Goal: Task Accomplishment & Management: Complete application form

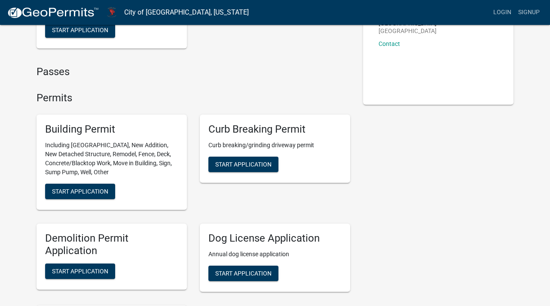
scroll to position [125, 0]
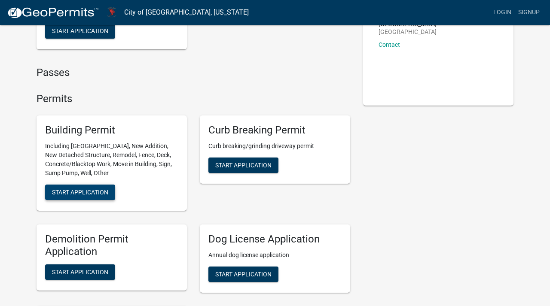
click at [81, 189] on span "Start Application" at bounding box center [80, 192] width 56 height 7
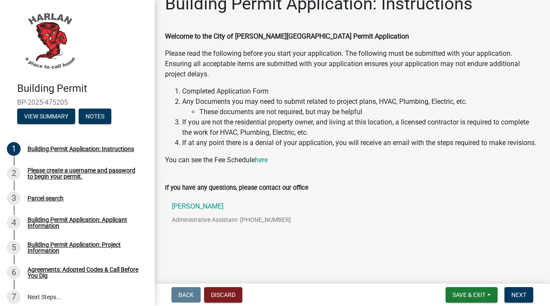
scroll to position [16, 0]
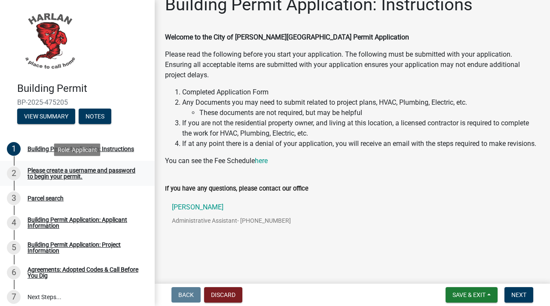
click at [104, 170] on div "Please create a username and password to begin your permit." at bounding box center [84, 174] width 113 height 12
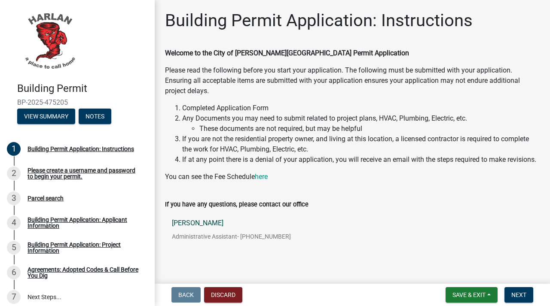
scroll to position [17, 0]
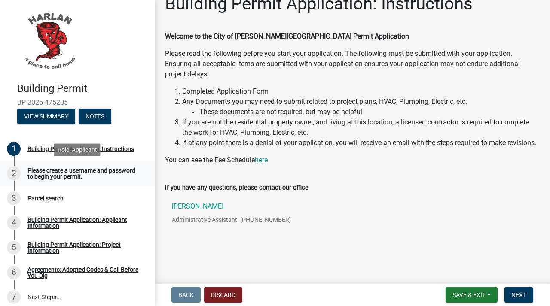
click at [59, 171] on div "Please create a username and password to begin your permit." at bounding box center [84, 174] width 113 height 12
click at [16, 174] on div "2" at bounding box center [14, 174] width 14 height 14
click at [520, 293] on span "Next" at bounding box center [518, 295] width 15 height 7
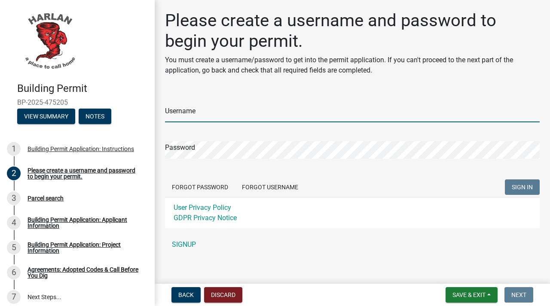
click at [300, 114] on input "Username" at bounding box center [352, 114] width 375 height 18
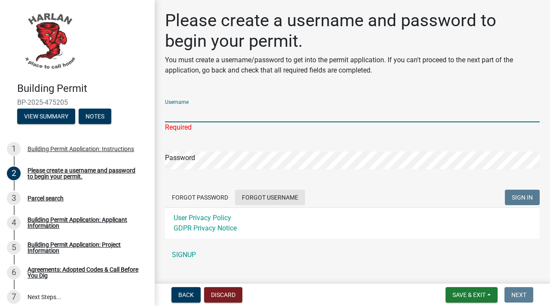
scroll to position [17, 0]
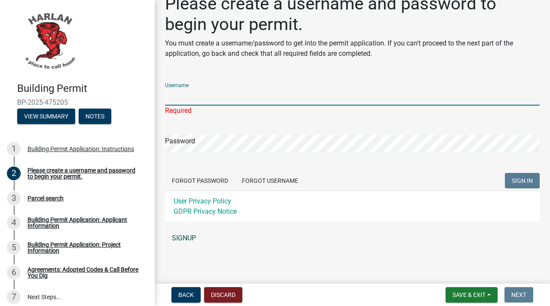
click at [195, 239] on link "SIGNUP" at bounding box center [352, 238] width 375 height 17
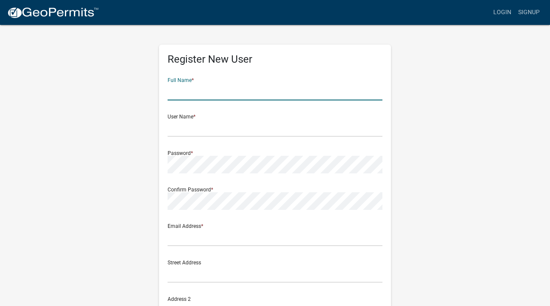
click at [255, 89] on input "text" at bounding box center [275, 92] width 215 height 18
type input "[PERSON_NAME]"
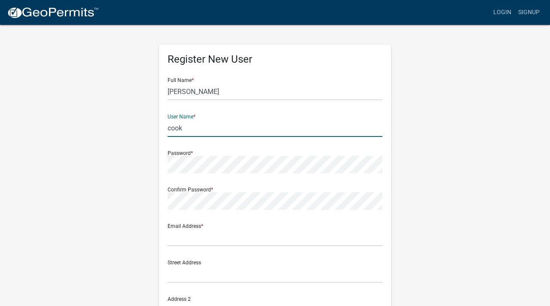
type input "cook"
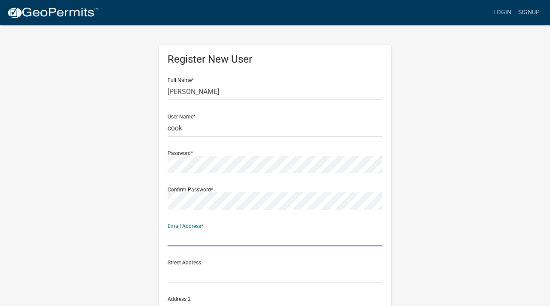
click at [192, 246] on input "text" at bounding box center [275, 238] width 215 height 18
type input "[EMAIL_ADDRESS][DOMAIN_NAME]"
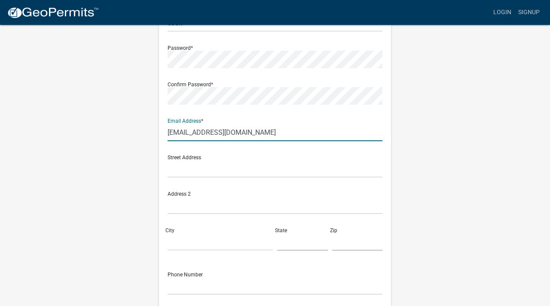
scroll to position [125, 0]
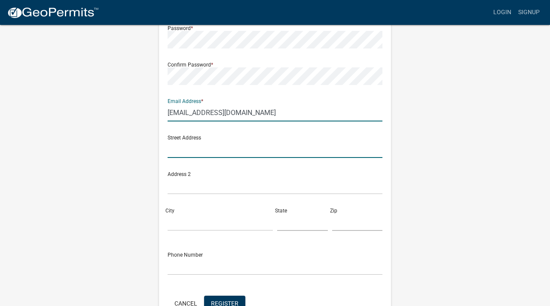
click at [243, 151] on input "text" at bounding box center [275, 150] width 215 height 18
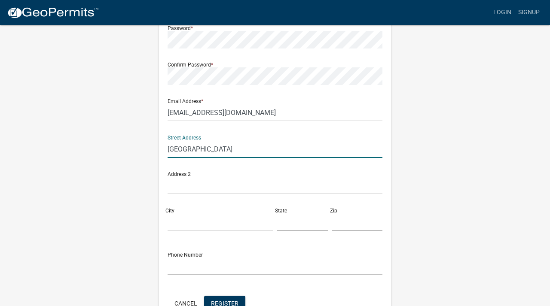
type input "[GEOGRAPHIC_DATA]"
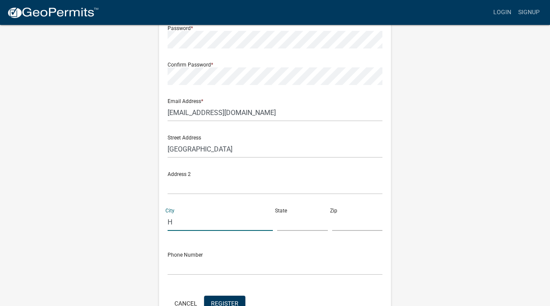
type input "H"
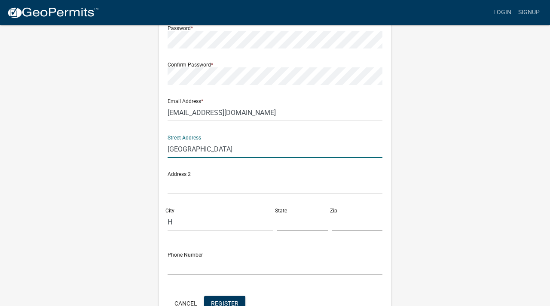
click at [236, 151] on input "[GEOGRAPHIC_DATA]" at bounding box center [275, 150] width 215 height 18
type input "[GEOGRAPHIC_DATA]"
click at [203, 222] on input "H" at bounding box center [220, 223] width 105 height 18
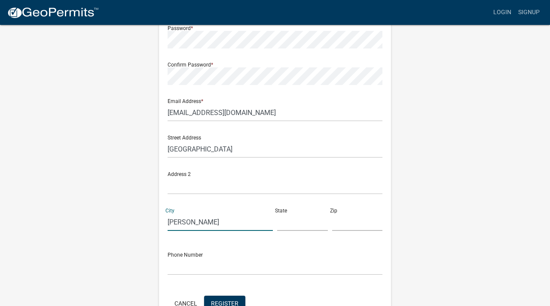
type input "[PERSON_NAME]"
type input "i"
type input "IA"
type input "%"
type input "51537"
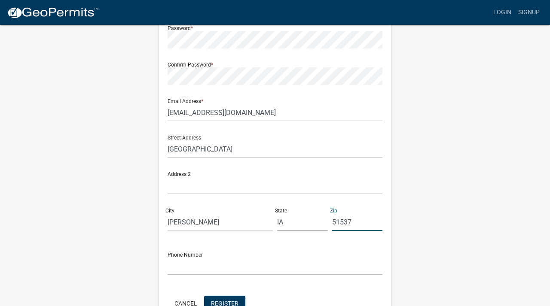
click at [202, 276] on form "Full Name * jacob User Name * cook Password * Confirm Password * Email Address …" at bounding box center [275, 130] width 215 height 368
click at [212, 272] on input "text" at bounding box center [275, 267] width 215 height 18
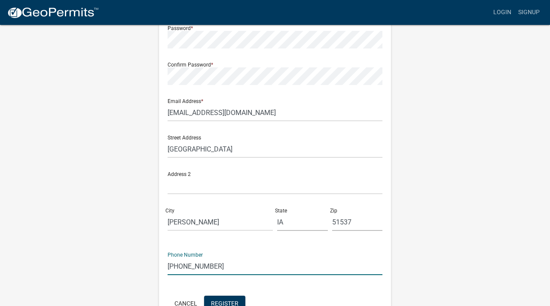
scroll to position [177, 0]
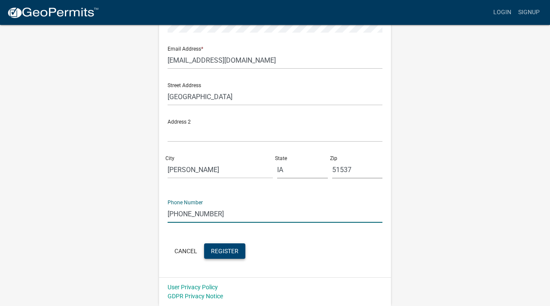
type input "712-309-5302"
click at [232, 250] on span "Register" at bounding box center [225, 251] width 28 height 7
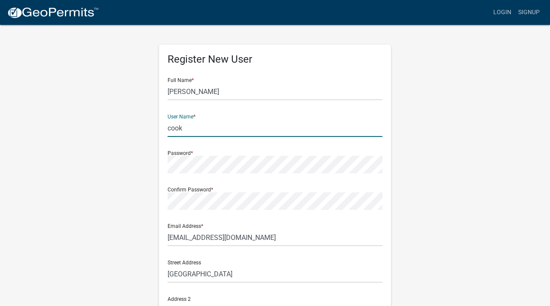
drag, startPoint x: 200, startPoint y: 131, endPoint x: 124, endPoint y: 127, distance: 76.2
click at [128, 127] on div "Register New User Full Name * jacob User Name * cook Password * Confirm Passwor…" at bounding box center [275, 254] width 490 height 460
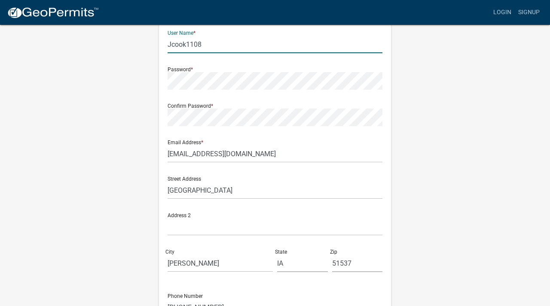
scroll to position [177, 0]
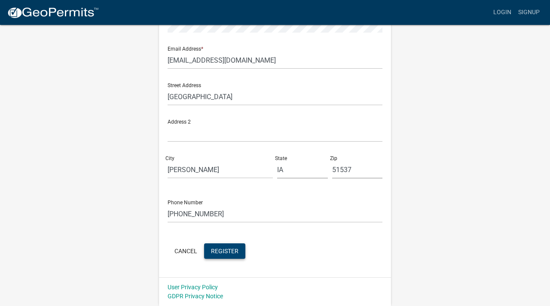
type input "Jcook1108"
click at [228, 251] on span "Register" at bounding box center [225, 251] width 28 height 7
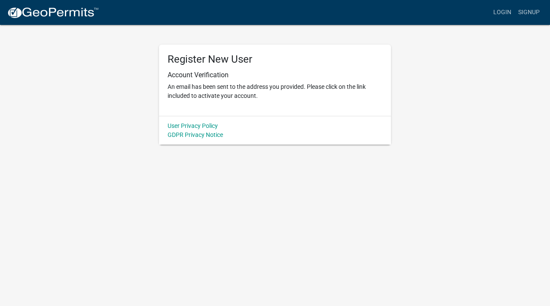
scroll to position [0, 0]
click at [510, 13] on link "Login" at bounding box center [502, 12] width 25 height 16
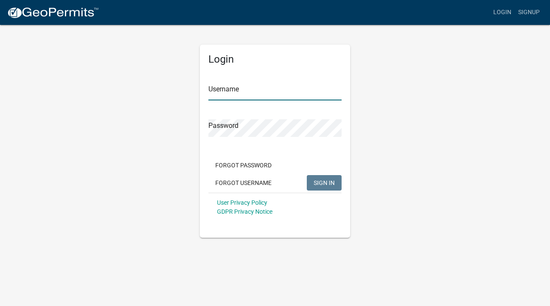
click at [281, 91] on input "Username" at bounding box center [274, 92] width 133 height 18
type input "Z"
type input "Jcook1108"
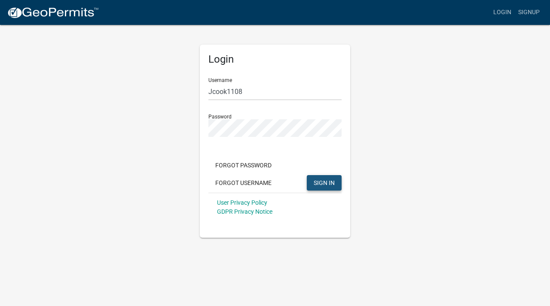
click at [320, 183] on span "SIGN IN" at bounding box center [324, 182] width 21 height 7
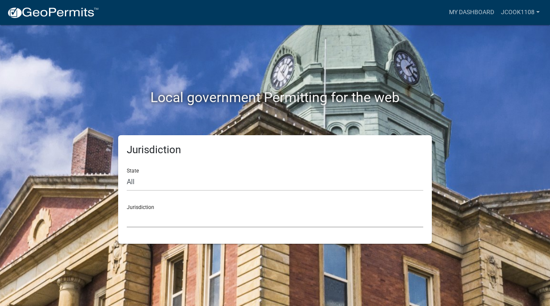
click at [225, 216] on select "[GEOGRAPHIC_DATA], [US_STATE] [GEOGRAPHIC_DATA], [US_STATE][PERSON_NAME][GEOGRA…" at bounding box center [275, 219] width 297 height 18
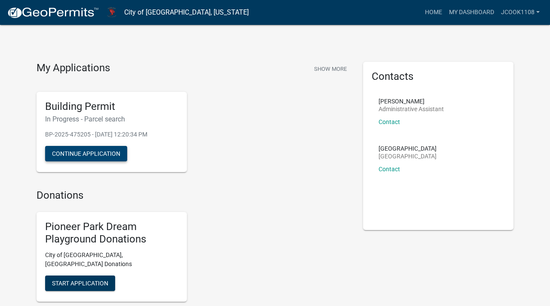
click at [101, 159] on button "Continue Application" at bounding box center [86, 153] width 82 height 15
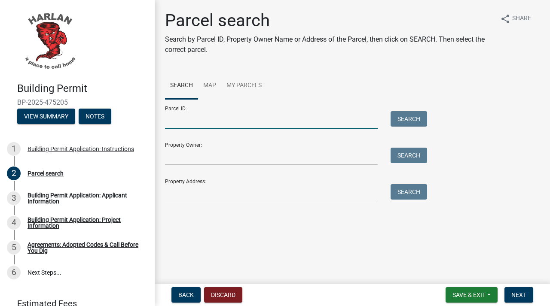
click at [305, 119] on input "Parcel ID:" at bounding box center [271, 120] width 213 height 18
click at [214, 86] on link "Map" at bounding box center [209, 86] width 23 height 28
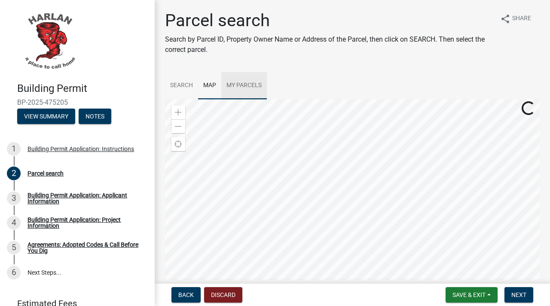
click at [251, 86] on link "My Parcels" at bounding box center [244, 86] width 46 height 28
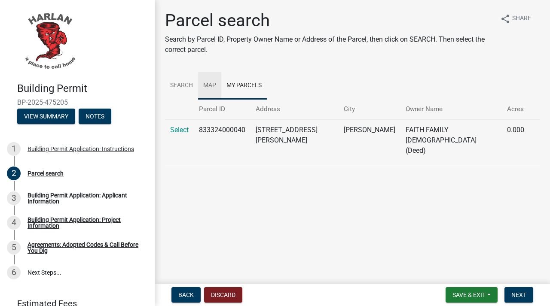
click at [215, 83] on link "Map" at bounding box center [209, 86] width 23 height 28
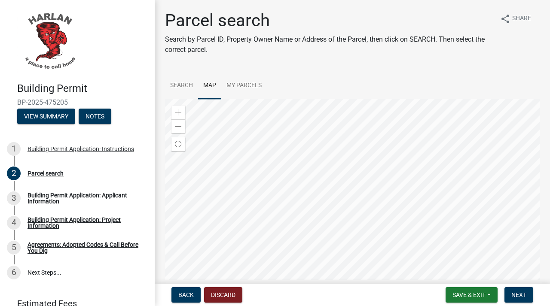
click at [403, 220] on div at bounding box center [352, 206] width 375 height 215
click at [389, 217] on div at bounding box center [352, 206] width 375 height 215
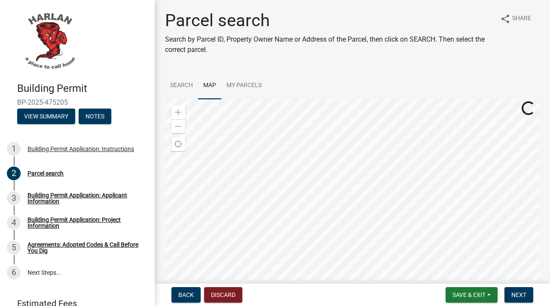
click at [392, 209] on div at bounding box center [352, 206] width 375 height 215
click at [373, 248] on div at bounding box center [352, 206] width 375 height 215
click at [180, 90] on link "Search" at bounding box center [181, 86] width 33 height 28
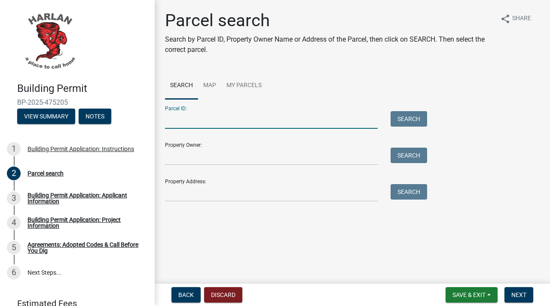
click at [196, 122] on input "Parcel ID:" at bounding box center [271, 120] width 213 height 18
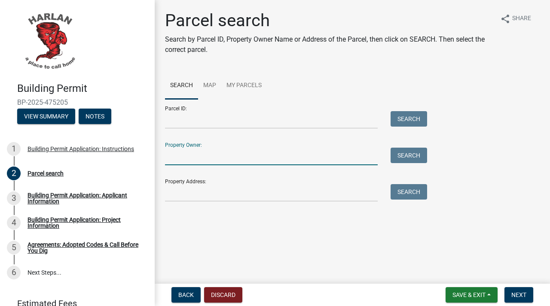
click at [197, 150] on input "Property Owner:" at bounding box center [271, 157] width 213 height 18
type input "[PERSON_NAME]"
click at [415, 153] on button "Search" at bounding box center [409, 155] width 37 height 15
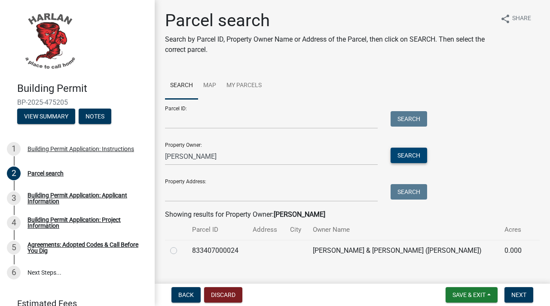
scroll to position [14, 0]
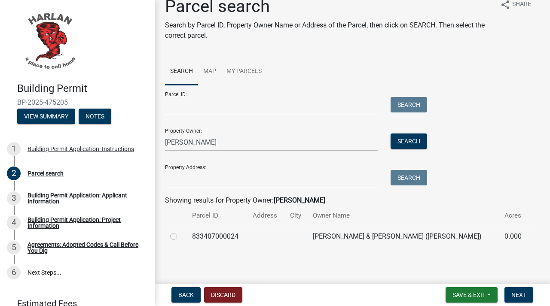
click at [180, 232] on label at bounding box center [180, 232] width 0 height 0
click at [180, 237] on input "radio" at bounding box center [183, 235] width 6 height 6
radio input "true"
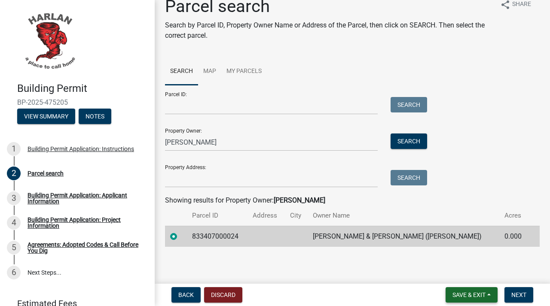
click at [463, 298] on span "Save & Exit" at bounding box center [469, 295] width 33 height 7
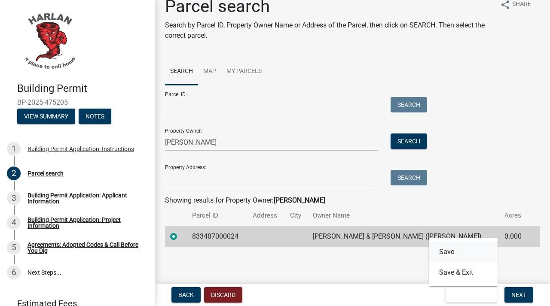
click at [462, 254] on button "Save" at bounding box center [463, 252] width 69 height 21
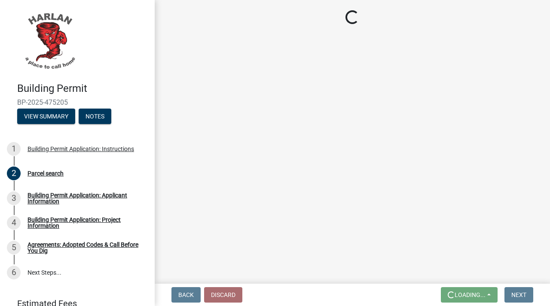
scroll to position [0, 0]
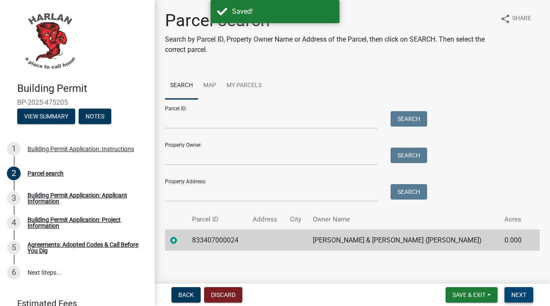
click at [521, 295] on span "Next" at bounding box center [518, 295] width 15 height 7
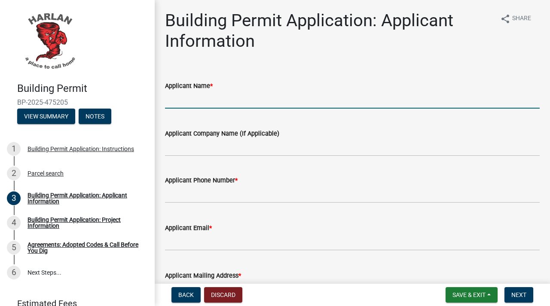
click at [248, 98] on input "Applicant Name *" at bounding box center [352, 100] width 375 height 18
type input "[PERSON_NAME]"
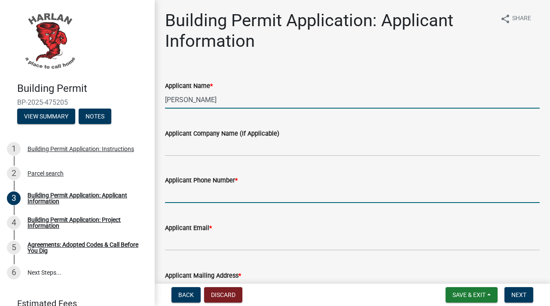
click at [270, 189] on input "Applicant Phone Number *" at bounding box center [352, 195] width 375 height 18
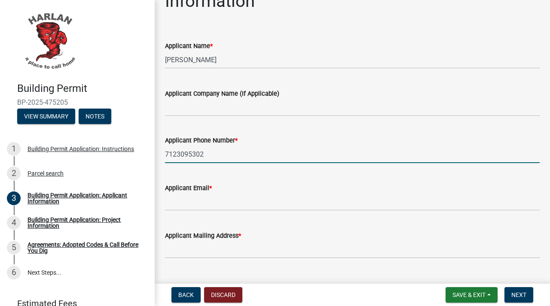
scroll to position [56, 0]
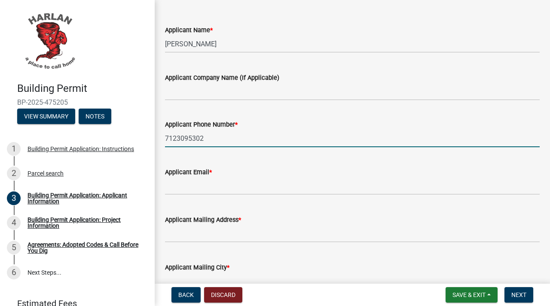
type input "7123095302"
click at [259, 191] on input "Applicant Email *" at bounding box center [352, 186] width 375 height 18
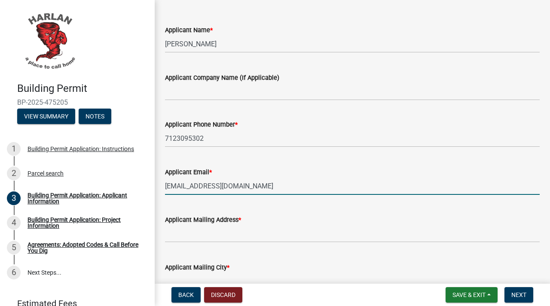
type input "[EMAIL_ADDRESS][DOMAIN_NAME]"
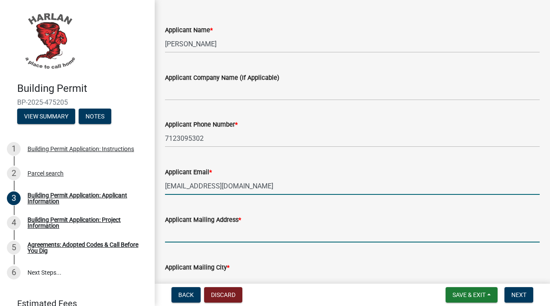
click at [257, 232] on input "Applicant Mailing Address *" at bounding box center [352, 234] width 375 height 18
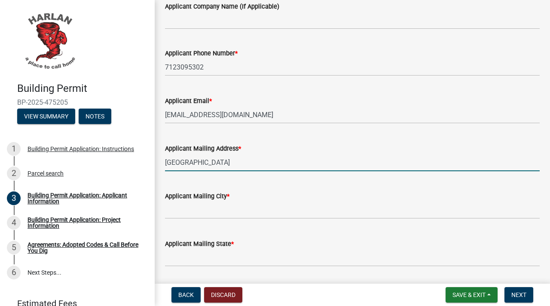
scroll to position [138, 0]
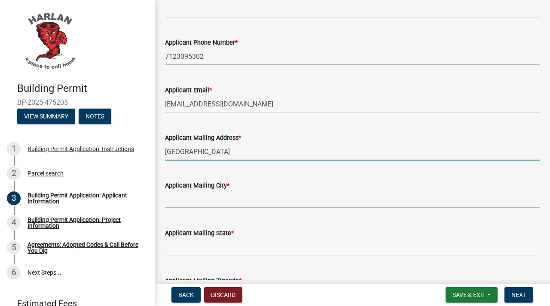
type input "[GEOGRAPHIC_DATA]"
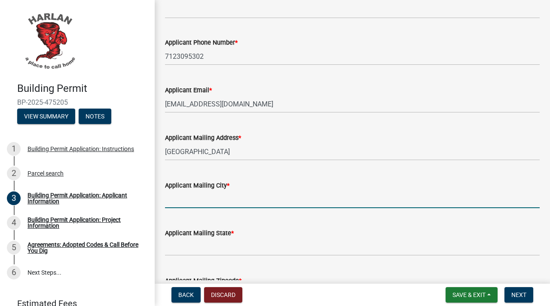
click at [264, 203] on input "Applicant Mailing City *" at bounding box center [352, 200] width 375 height 18
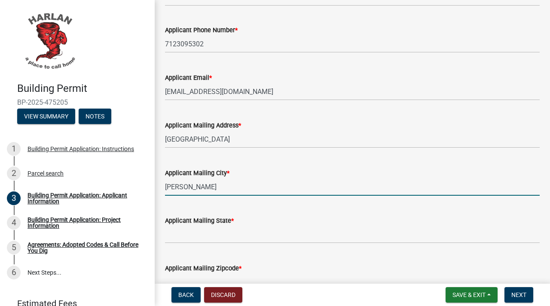
scroll to position [153, 0]
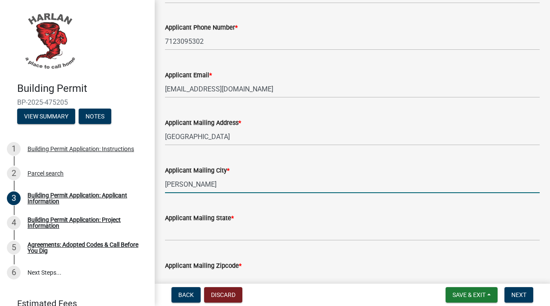
type input "[PERSON_NAME]"
click at [254, 227] on input "Applicant Mailing State *" at bounding box center [352, 232] width 375 height 18
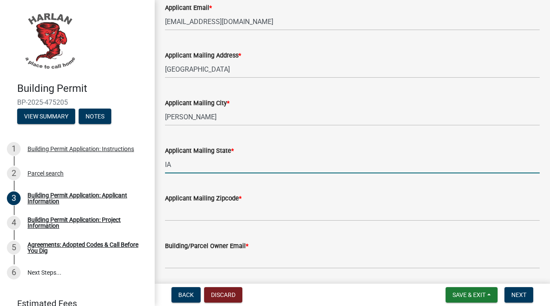
scroll to position [241, 0]
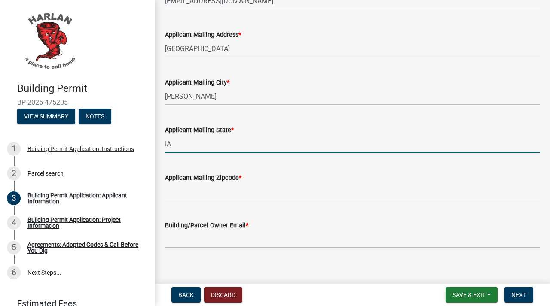
type input "IA"
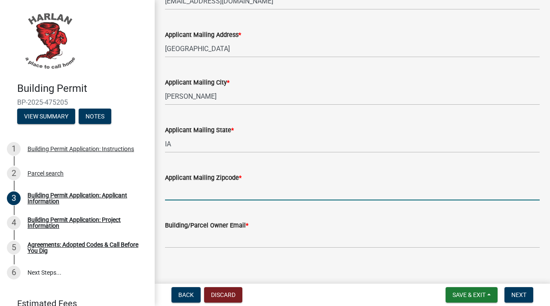
click at [266, 194] on input "Applicant Mailing Zipcode *" at bounding box center [352, 192] width 375 height 18
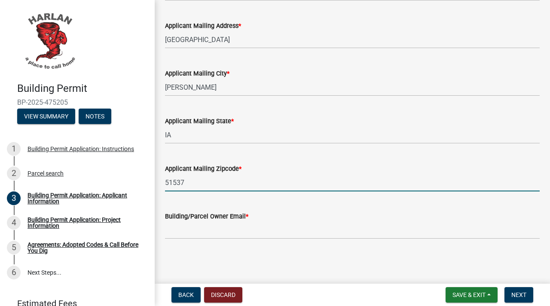
type input "51537"
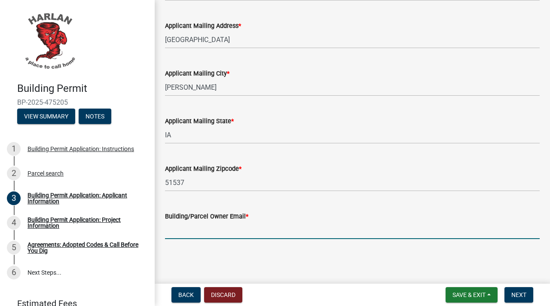
click at [257, 225] on input "Building/Parcel Owner Email *" at bounding box center [352, 231] width 375 height 18
type input "[EMAIL_ADDRESS][DOMAIN_NAME]"
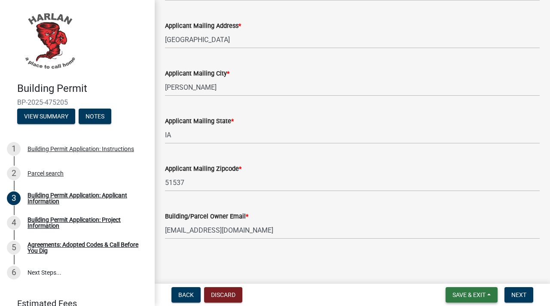
click at [453, 297] on span "Save & Exit" at bounding box center [469, 295] width 33 height 7
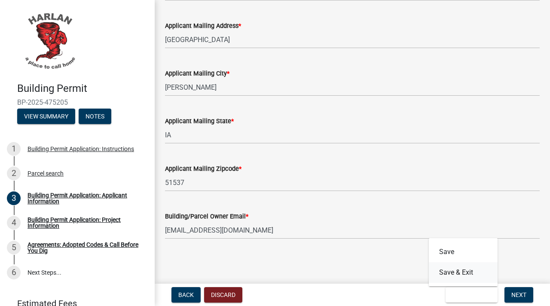
click at [462, 263] on button "Save & Exit" at bounding box center [463, 273] width 69 height 21
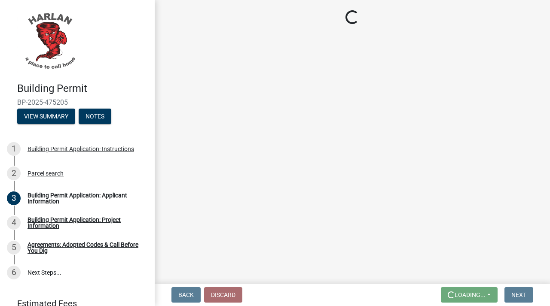
scroll to position [0, 0]
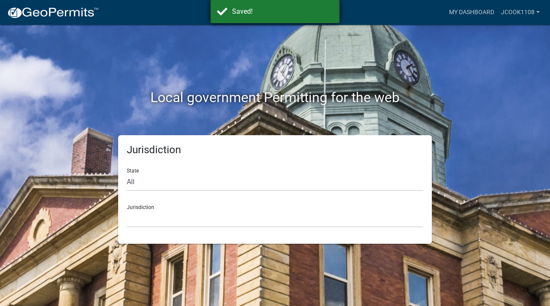
click at [249, 13] on div "Saved!" at bounding box center [282, 11] width 101 height 10
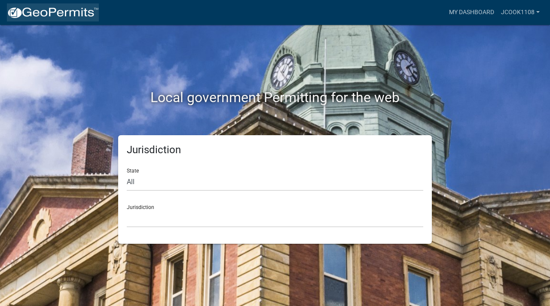
click at [67, 10] on img at bounding box center [53, 12] width 92 height 13
click at [44, 14] on img at bounding box center [53, 12] width 92 height 13
click at [483, 11] on link "My Dashboard" at bounding box center [472, 12] width 52 height 16
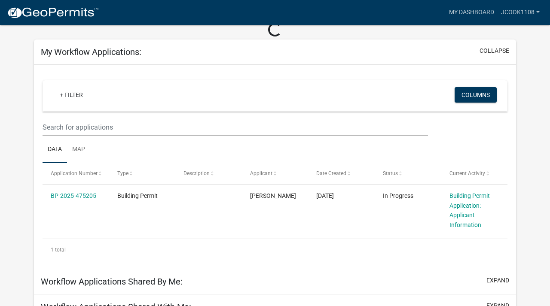
scroll to position [45, 0]
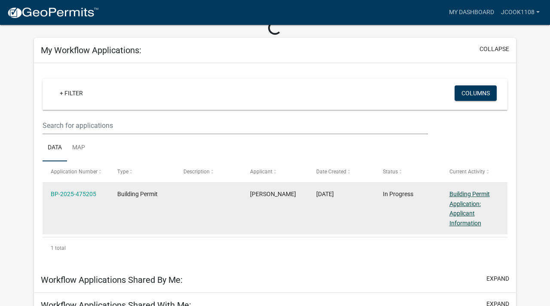
click at [464, 203] on link "Building Permit Application: Applicant Information" at bounding box center [470, 209] width 40 height 36
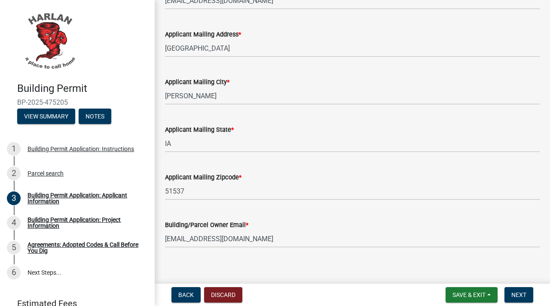
scroll to position [250, 0]
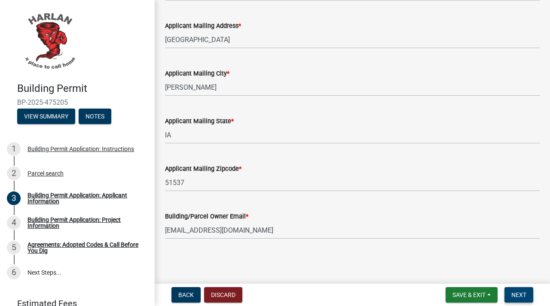
click at [519, 296] on span "Next" at bounding box center [518, 295] width 15 height 7
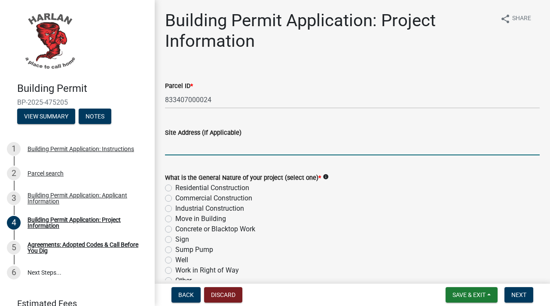
click at [234, 140] on input "Site Address (If Applicable)" at bounding box center [352, 147] width 375 height 18
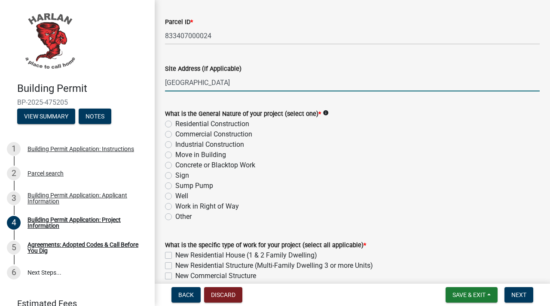
scroll to position [67, 0]
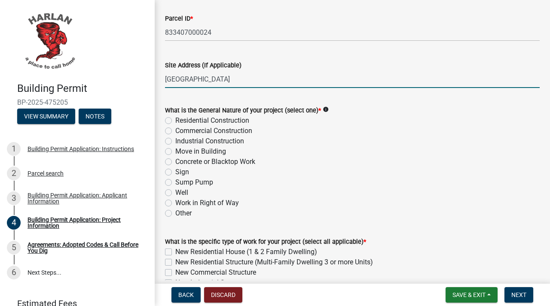
type input "[GEOGRAPHIC_DATA]"
click at [175, 122] on label "Residential Construction" at bounding box center [212, 121] width 74 height 10
click at [175, 121] on input "Residential Construction" at bounding box center [178, 119] width 6 height 6
radio input "true"
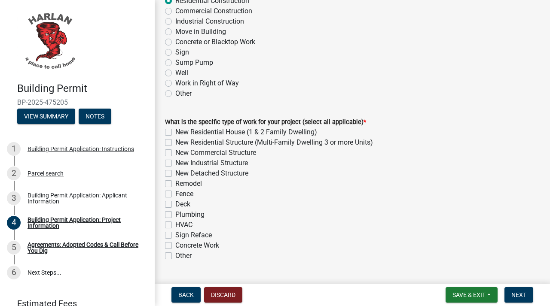
scroll to position [189, 0]
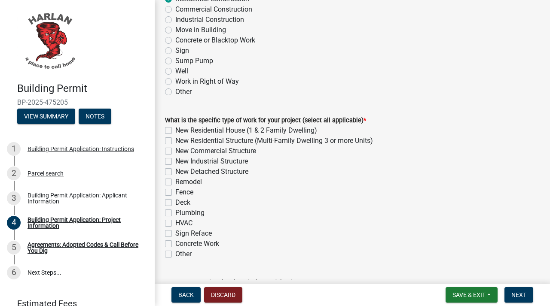
click at [175, 192] on label "Fence" at bounding box center [184, 192] width 18 height 10
click at [175, 192] on input "Fence" at bounding box center [178, 190] width 6 height 6
checkbox input "true"
checkbox input "false"
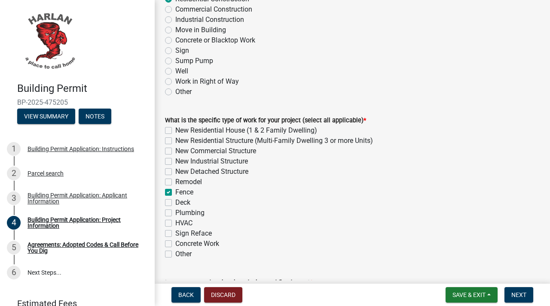
checkbox input "false"
checkbox input "true"
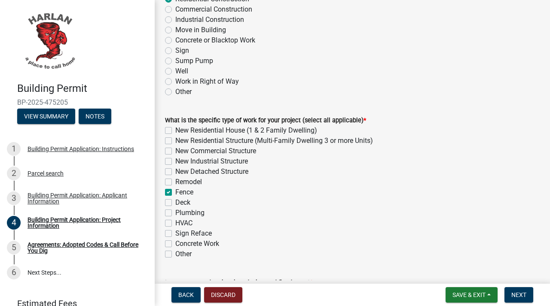
checkbox input "false"
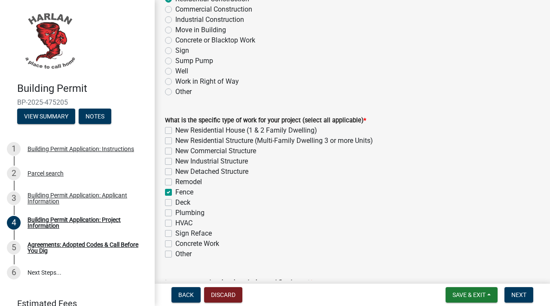
checkbox input "false"
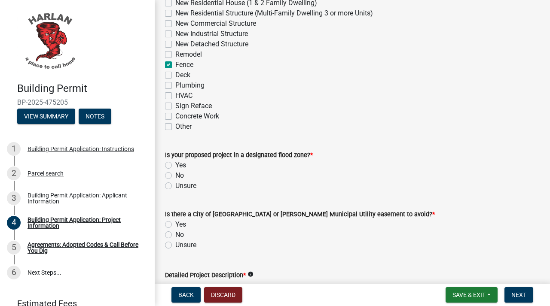
scroll to position [319, 0]
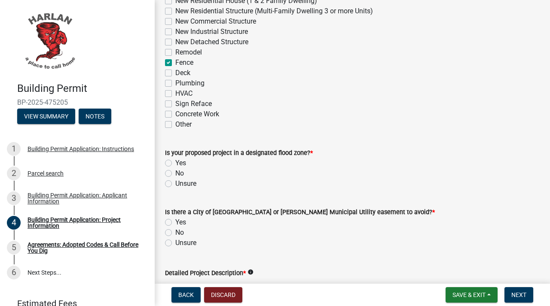
click at [175, 163] on label "Yes" at bounding box center [180, 163] width 11 height 10
click at [175, 163] on input "Yes" at bounding box center [178, 161] width 6 height 6
radio input "true"
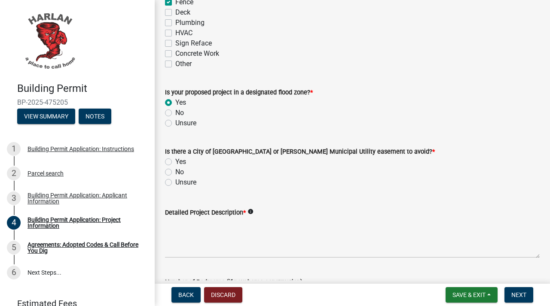
scroll to position [382, 0]
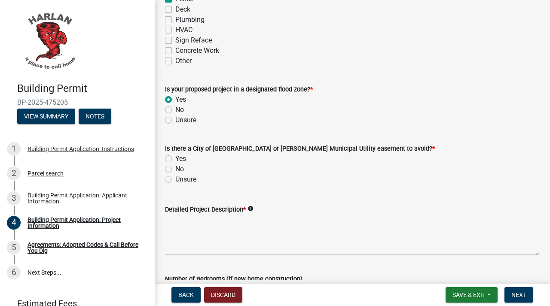
click at [175, 181] on label "Unsure" at bounding box center [185, 179] width 21 height 10
click at [175, 180] on input "Unsure" at bounding box center [178, 177] width 6 height 6
radio input "true"
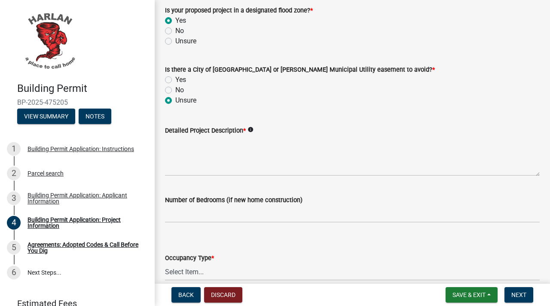
scroll to position [462, 0]
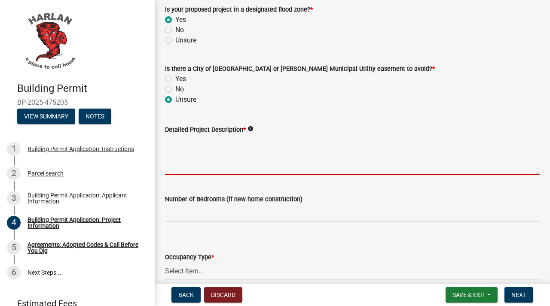
click at [248, 165] on textarea "Detailed Project Description *" at bounding box center [352, 155] width 375 height 40
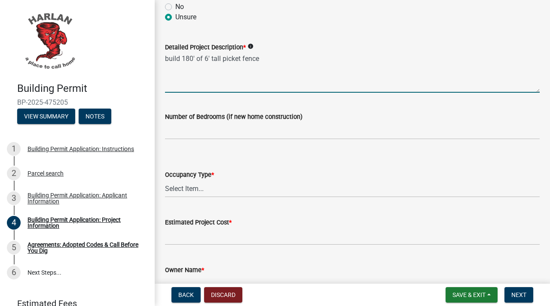
scroll to position [548, 0]
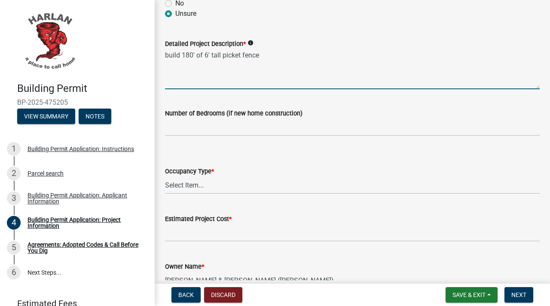
type textarea "build 180' of 6' tall picket fence"
click at [256, 187] on select "Select Item... Apartment Commercial Condominium Duplex Industrial Muti-Family S…" at bounding box center [352, 186] width 375 height 18
select select "57c12fbf-2104-401b-a871-4062d0a56bab"
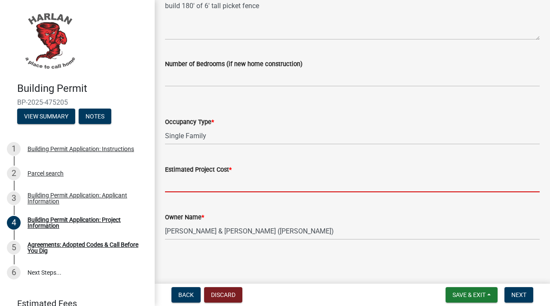
click at [244, 186] on input "text" at bounding box center [352, 184] width 375 height 18
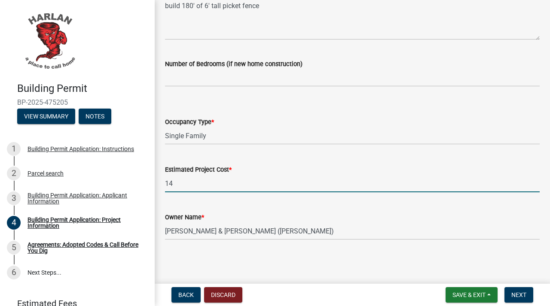
type input "1"
type input "1400"
click at [517, 298] on span "Next" at bounding box center [518, 295] width 15 height 7
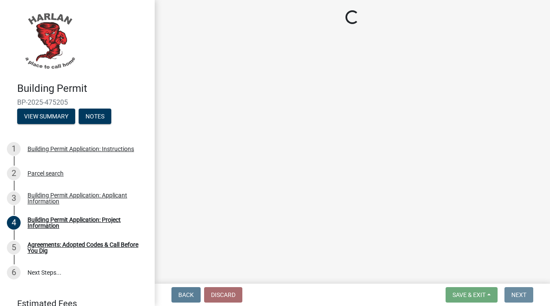
scroll to position [0, 0]
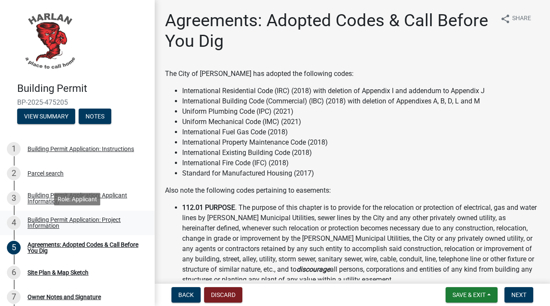
click at [44, 223] on div "Building Permit Application: Project Information" at bounding box center [84, 223] width 113 height 12
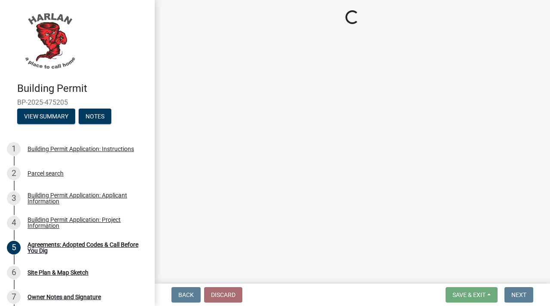
select select "57c12fbf-2104-401b-a871-4062d0a56bab"
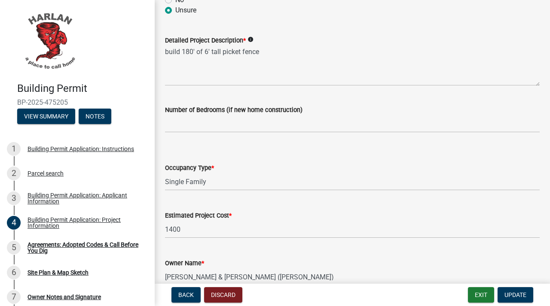
scroll to position [598, 0]
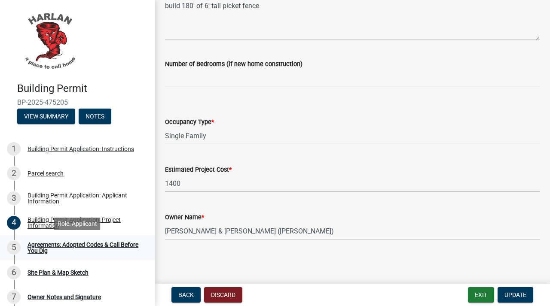
click at [48, 248] on div "Agreements: Adopted Codes & Call Before You Dig" at bounding box center [84, 248] width 113 height 12
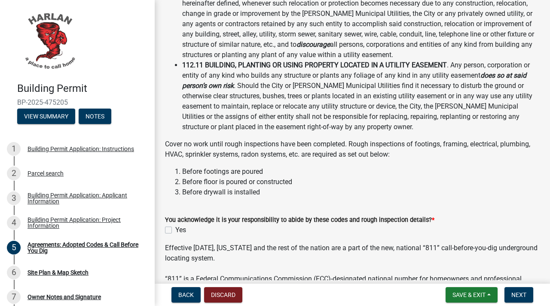
scroll to position [227, 0]
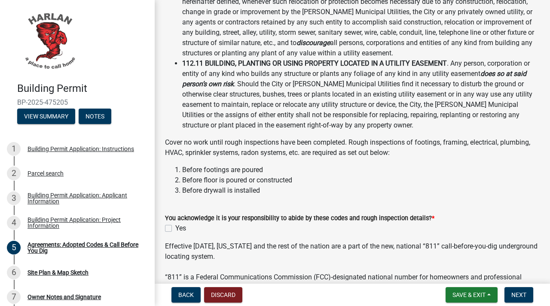
click at [175, 228] on label "Yes" at bounding box center [180, 228] width 11 height 10
click at [175, 228] on input "Yes" at bounding box center [178, 226] width 6 height 6
checkbox input "true"
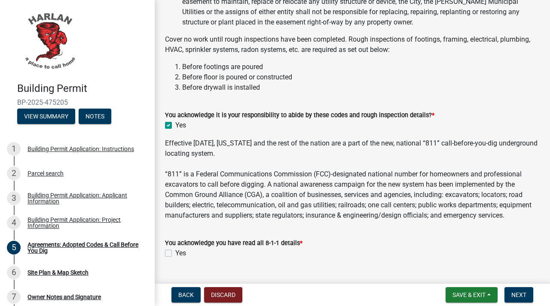
scroll to position [349, 0]
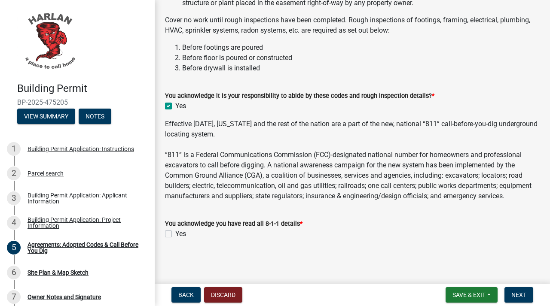
click at [175, 231] on label "Yes" at bounding box center [180, 234] width 11 height 10
click at [175, 231] on input "Yes" at bounding box center [178, 232] width 6 height 6
checkbox input "true"
click at [519, 294] on span "Next" at bounding box center [518, 295] width 15 height 7
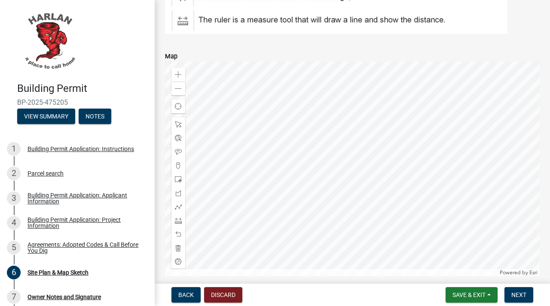
scroll to position [497, 0]
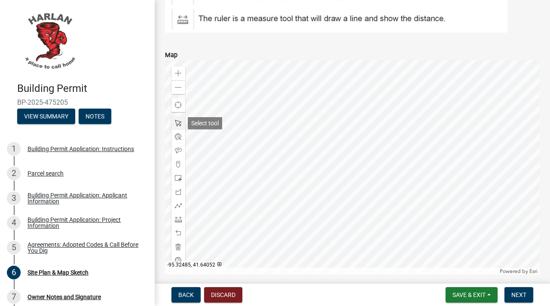
click at [179, 124] on span at bounding box center [178, 123] width 7 height 7
click at [178, 123] on span at bounding box center [178, 123] width 7 height 7
click at [307, 124] on div at bounding box center [352, 167] width 375 height 215
click at [177, 165] on span at bounding box center [178, 164] width 7 height 7
click at [312, 146] on div at bounding box center [352, 167] width 375 height 215
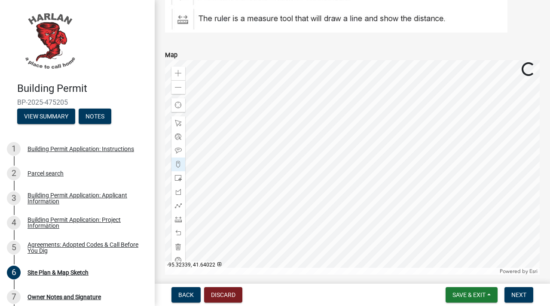
click at [312, 145] on div at bounding box center [352, 167] width 375 height 215
click at [312, 199] on div at bounding box center [352, 167] width 375 height 215
click at [180, 195] on span at bounding box center [178, 192] width 7 height 7
click at [266, 132] on div at bounding box center [352, 167] width 375 height 215
click at [179, 237] on div at bounding box center [178, 233] width 14 height 14
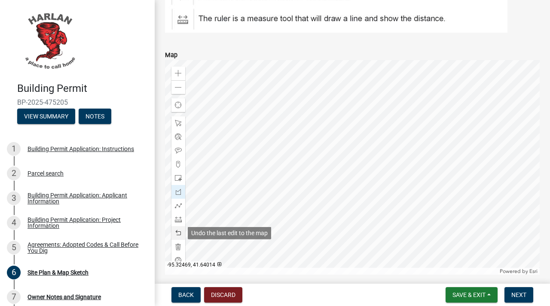
click at [179, 237] on div at bounding box center [178, 233] width 14 height 14
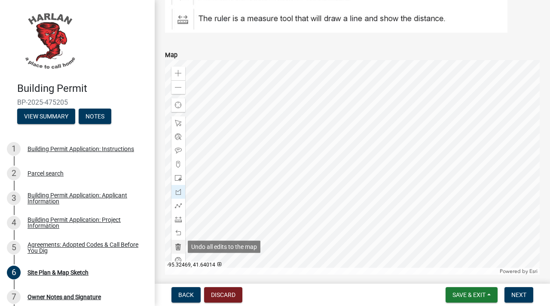
click at [179, 245] on span at bounding box center [178, 247] width 7 height 7
click at [179, 193] on span at bounding box center [178, 192] width 7 height 7
click at [311, 147] on div at bounding box center [352, 167] width 375 height 215
click at [311, 201] on div at bounding box center [352, 167] width 375 height 215
click at [312, 201] on div at bounding box center [352, 167] width 375 height 215
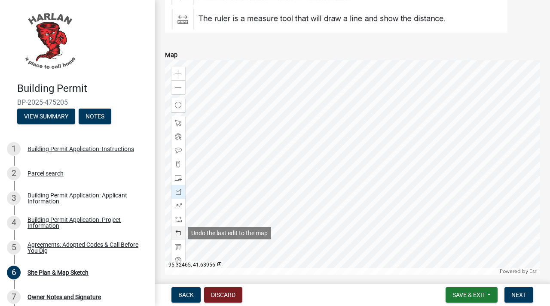
click at [177, 234] on span at bounding box center [178, 233] width 7 height 7
click at [176, 232] on span at bounding box center [178, 233] width 7 height 7
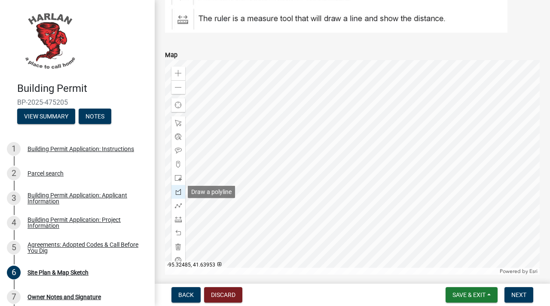
click at [178, 193] on span at bounding box center [178, 192] width 7 height 7
click at [179, 161] on span at bounding box center [178, 164] width 7 height 7
click at [180, 204] on span at bounding box center [178, 205] width 7 height 7
click at [312, 146] on div at bounding box center [352, 167] width 375 height 215
click at [311, 201] on div at bounding box center [352, 167] width 375 height 215
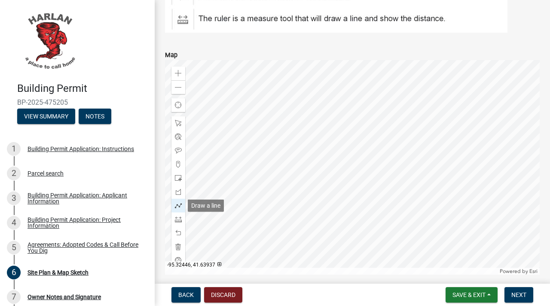
click at [178, 207] on span at bounding box center [178, 205] width 7 height 7
click at [312, 147] on div at bounding box center [352, 167] width 375 height 215
click at [312, 201] on div at bounding box center [352, 167] width 375 height 215
click at [179, 120] on span at bounding box center [178, 123] width 7 height 7
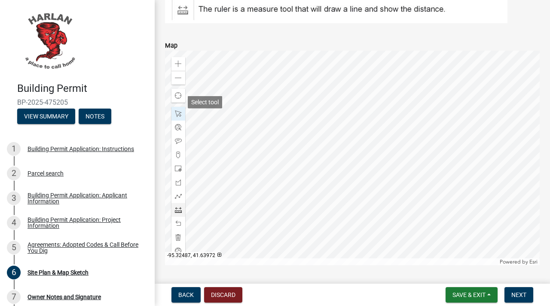
scroll to position [519, 0]
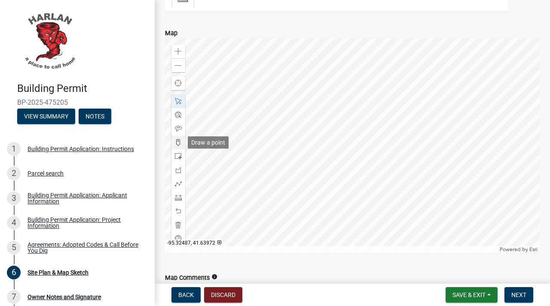
click at [180, 147] on div at bounding box center [178, 143] width 14 height 14
click at [312, 126] on div at bounding box center [352, 145] width 375 height 215
click at [312, 178] on div at bounding box center [352, 145] width 375 height 215
click at [521, 298] on span "Next" at bounding box center [518, 295] width 15 height 7
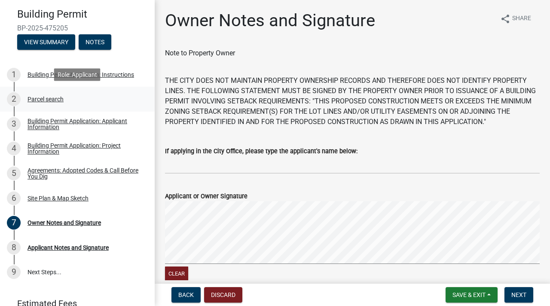
scroll to position [75, 0]
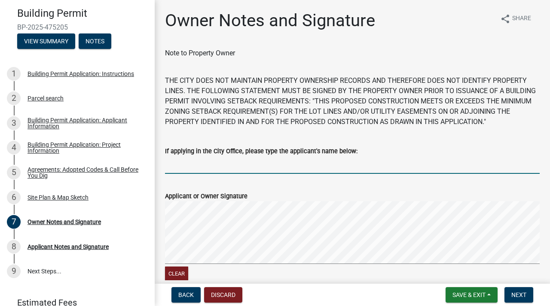
click at [229, 160] on input "If applying in the City Office, please type the applicant's name below:" at bounding box center [352, 165] width 375 height 18
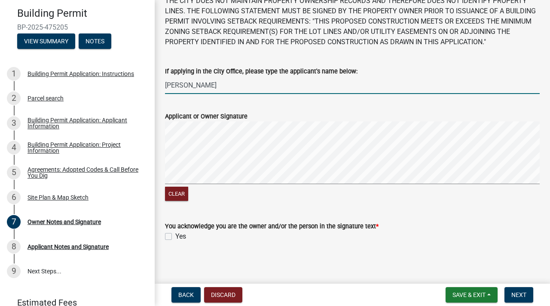
scroll to position [82, 0]
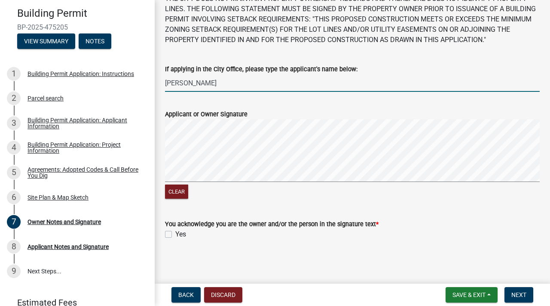
type input "[PERSON_NAME]"
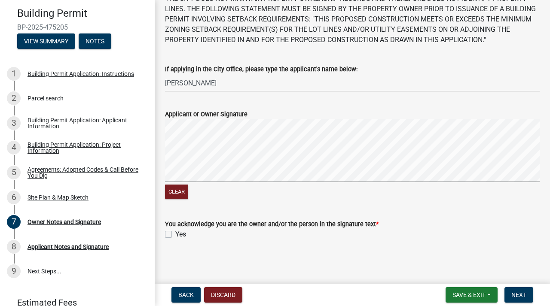
click at [175, 236] on label "Yes" at bounding box center [180, 234] width 11 height 10
click at [175, 235] on input "Yes" at bounding box center [178, 232] width 6 height 6
checkbox input "true"
click at [518, 298] on span "Next" at bounding box center [518, 295] width 15 height 7
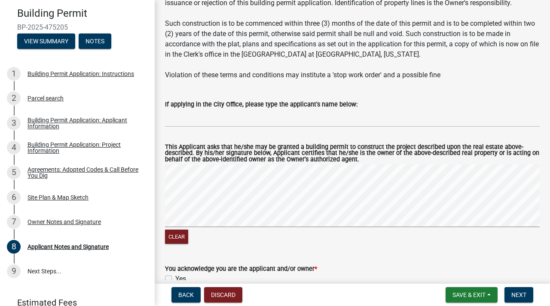
scroll to position [108, 0]
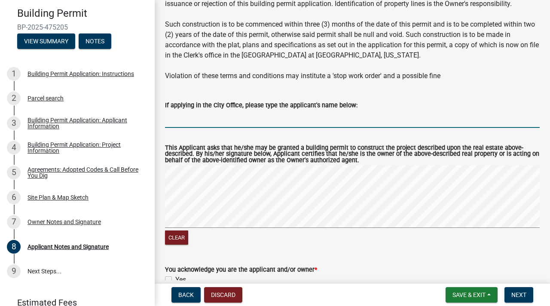
click at [239, 124] on input "If applying in the City Office, please type the applicant's name below:" at bounding box center [352, 119] width 375 height 18
type input "j"
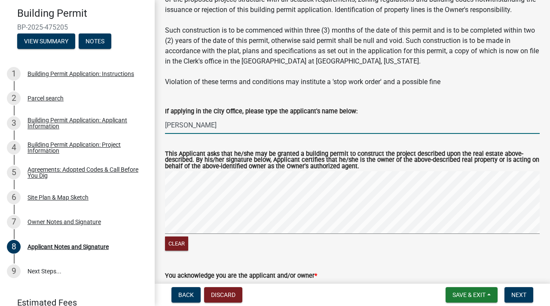
scroll to position [104, 0]
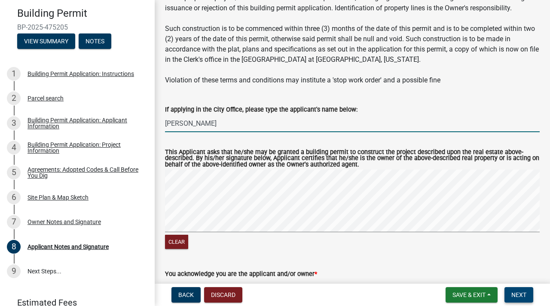
type input "[PERSON_NAME]"
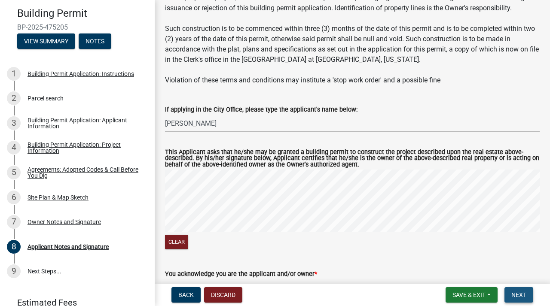
click at [523, 293] on span "Next" at bounding box center [518, 295] width 15 height 7
click at [522, 293] on span "Next" at bounding box center [518, 295] width 15 height 7
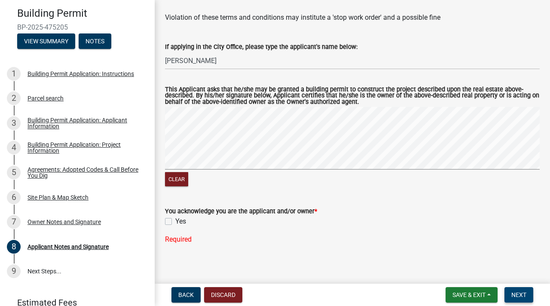
scroll to position [167, 0]
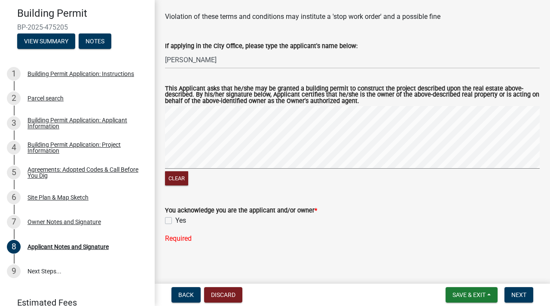
click at [175, 222] on label "Yes" at bounding box center [180, 221] width 11 height 10
click at [175, 221] on input "Yes" at bounding box center [178, 219] width 6 height 6
checkbox input "true"
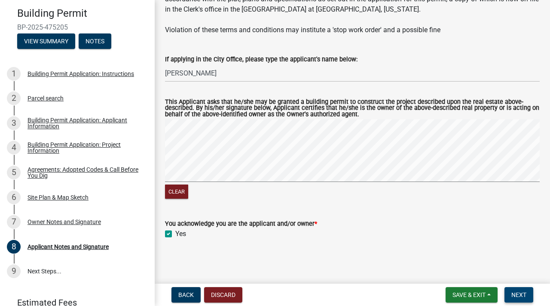
click at [523, 296] on span "Next" at bounding box center [518, 295] width 15 height 7
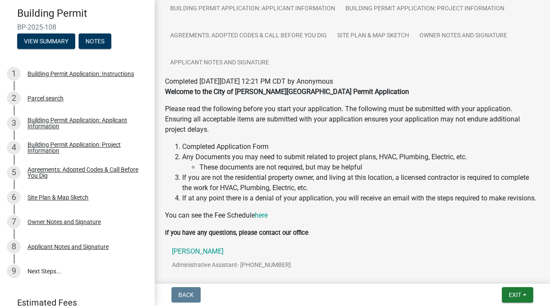
scroll to position [107, 0]
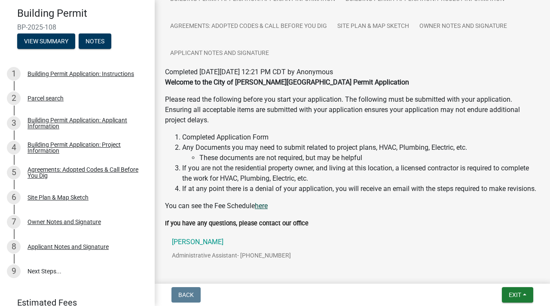
click at [260, 202] on link "here" at bounding box center [261, 206] width 13 height 8
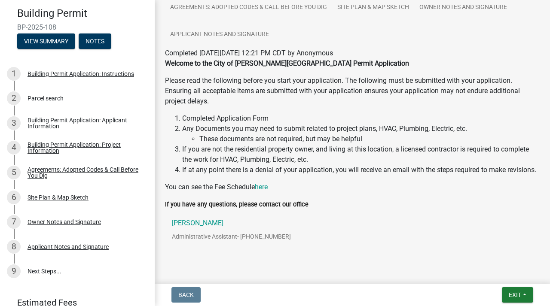
scroll to position [0, 0]
